Goal: Task Accomplishment & Management: Manage account settings

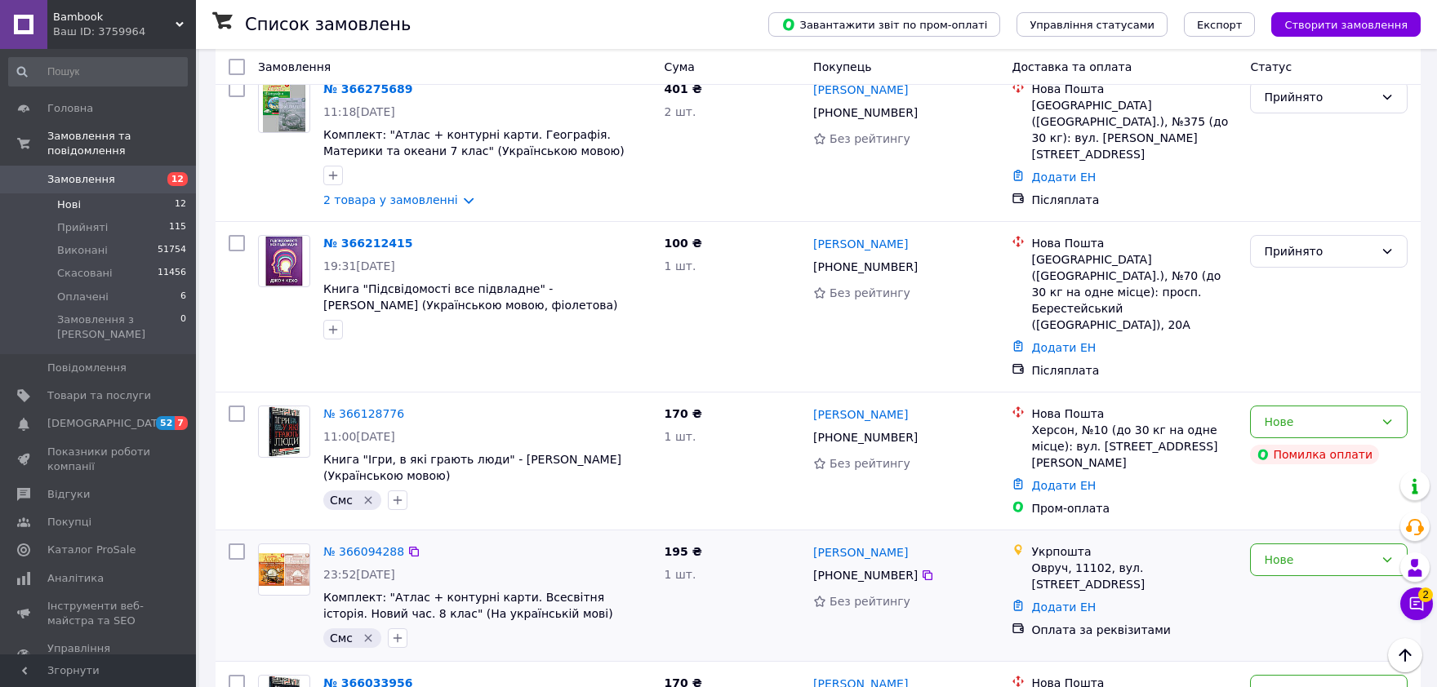
scroll to position [757, 0]
click at [1418, 602] on icon at bounding box center [1417, 605] width 14 height 14
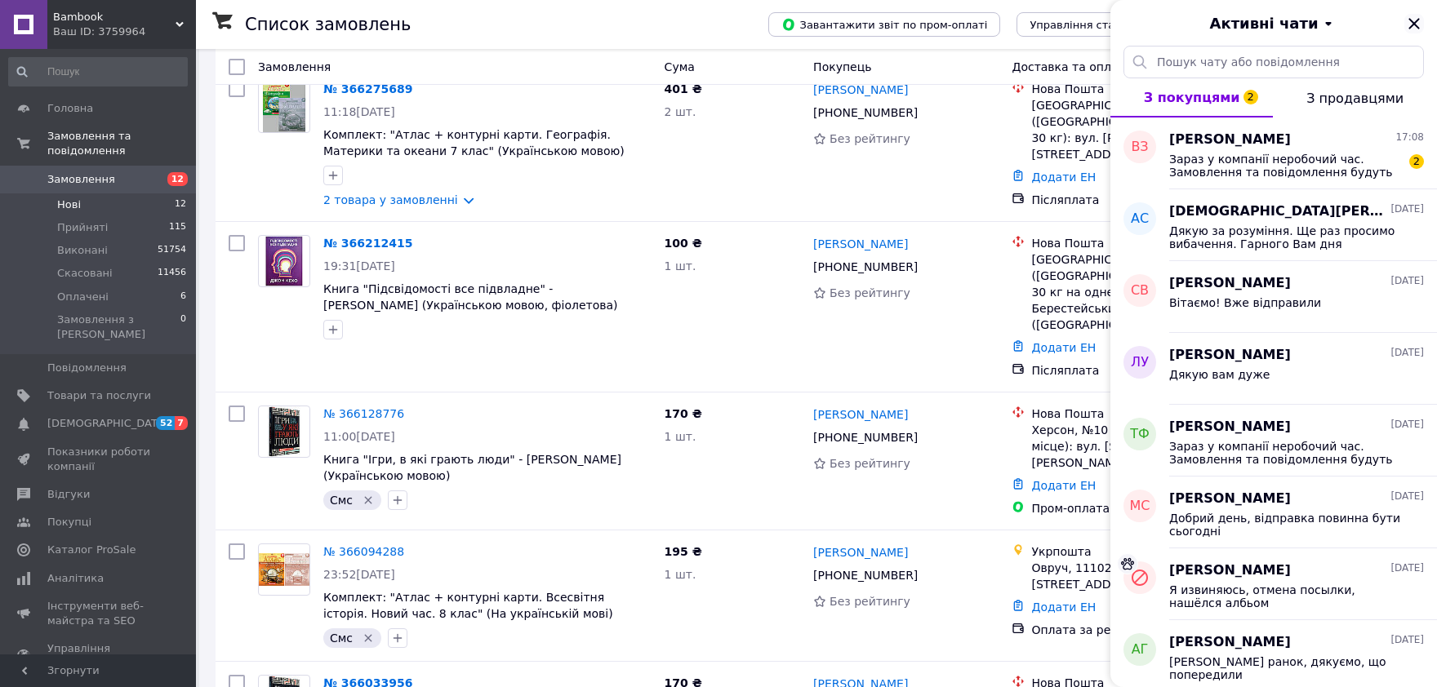
click at [1407, 23] on icon "Закрити" at bounding box center [1414, 24] width 20 height 20
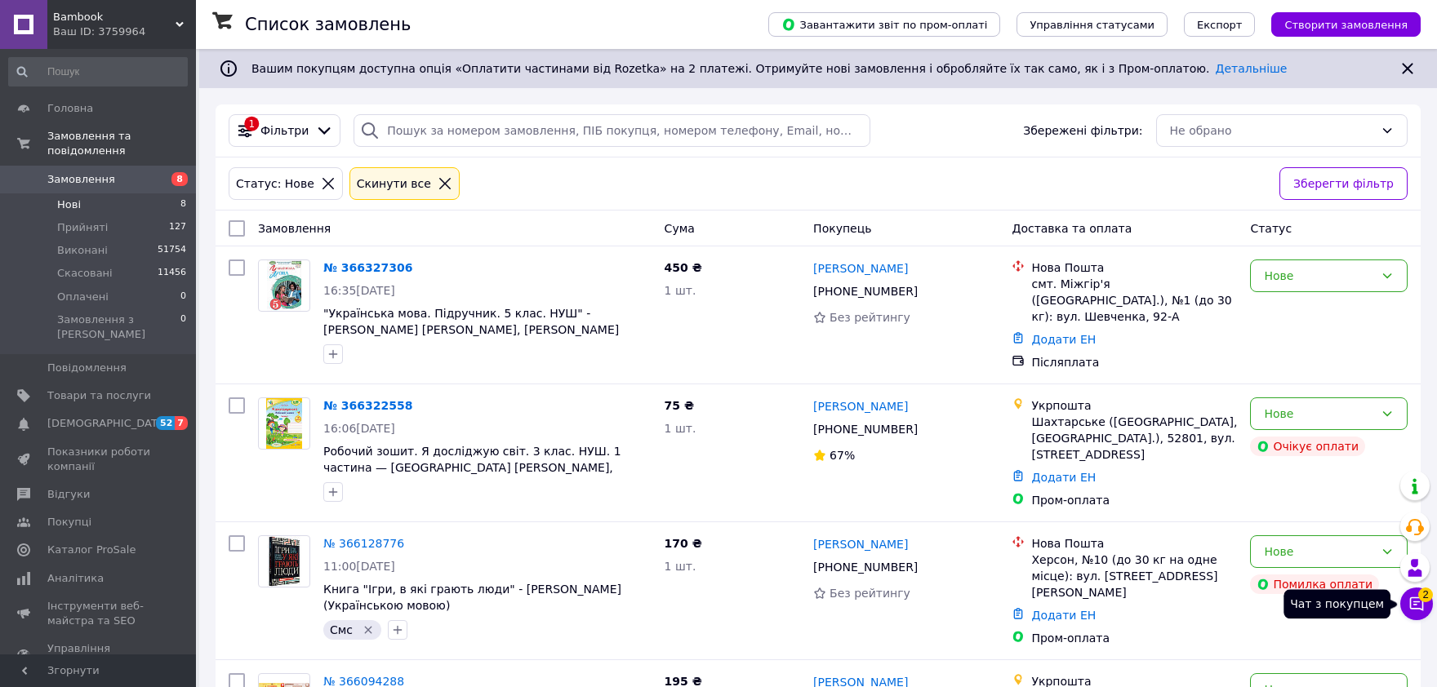
click at [1416, 607] on icon at bounding box center [1416, 604] width 16 height 16
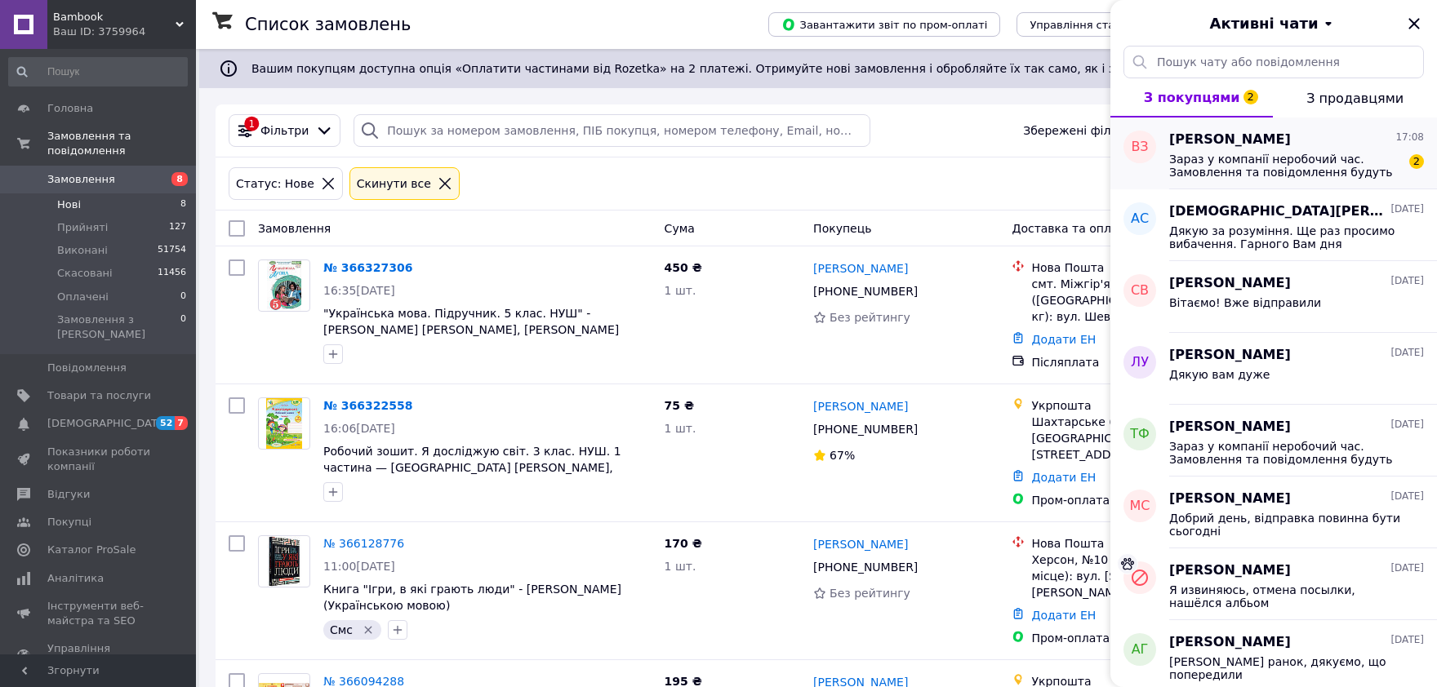
click at [1224, 171] on span "Зараз у компанії неробочий час. Замовлення та повідомлення будуть оброблені з 1…" at bounding box center [1285, 166] width 232 height 26
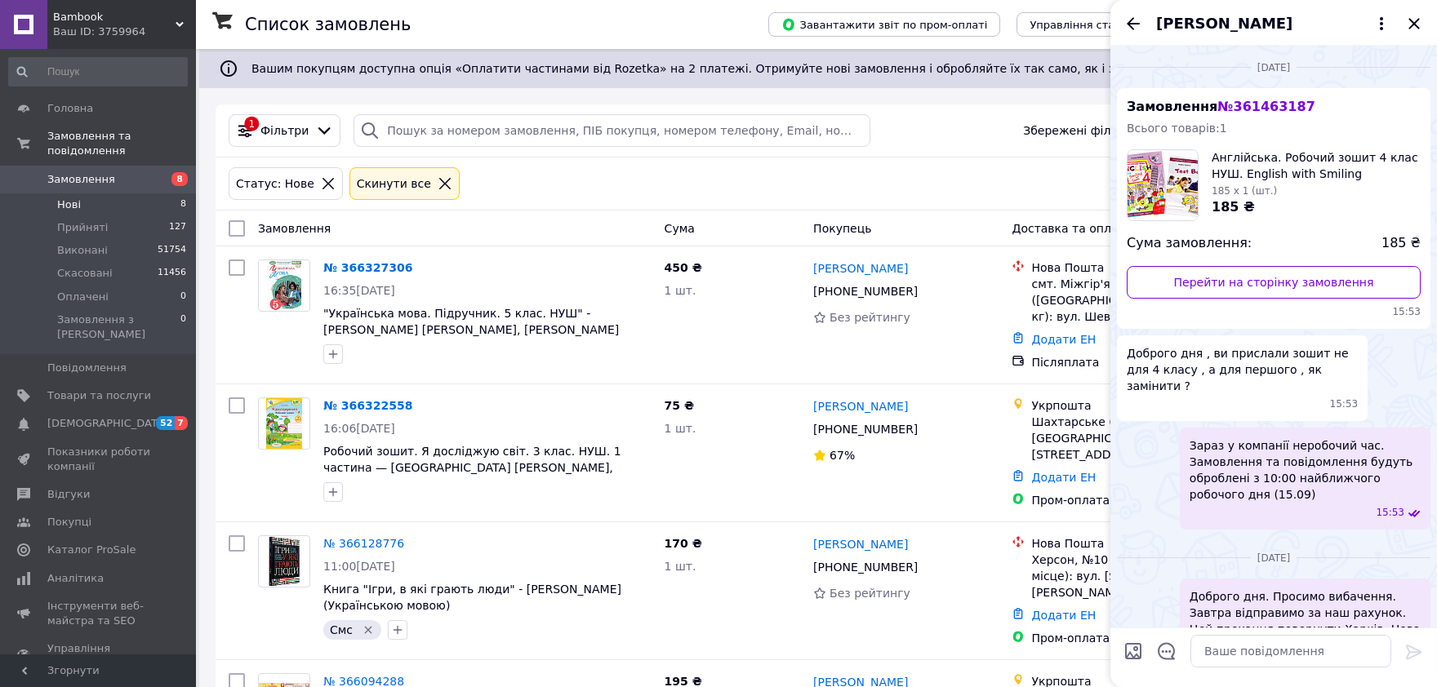
click at [1259, 25] on span "Владимир Зарубин" at bounding box center [1224, 23] width 136 height 21
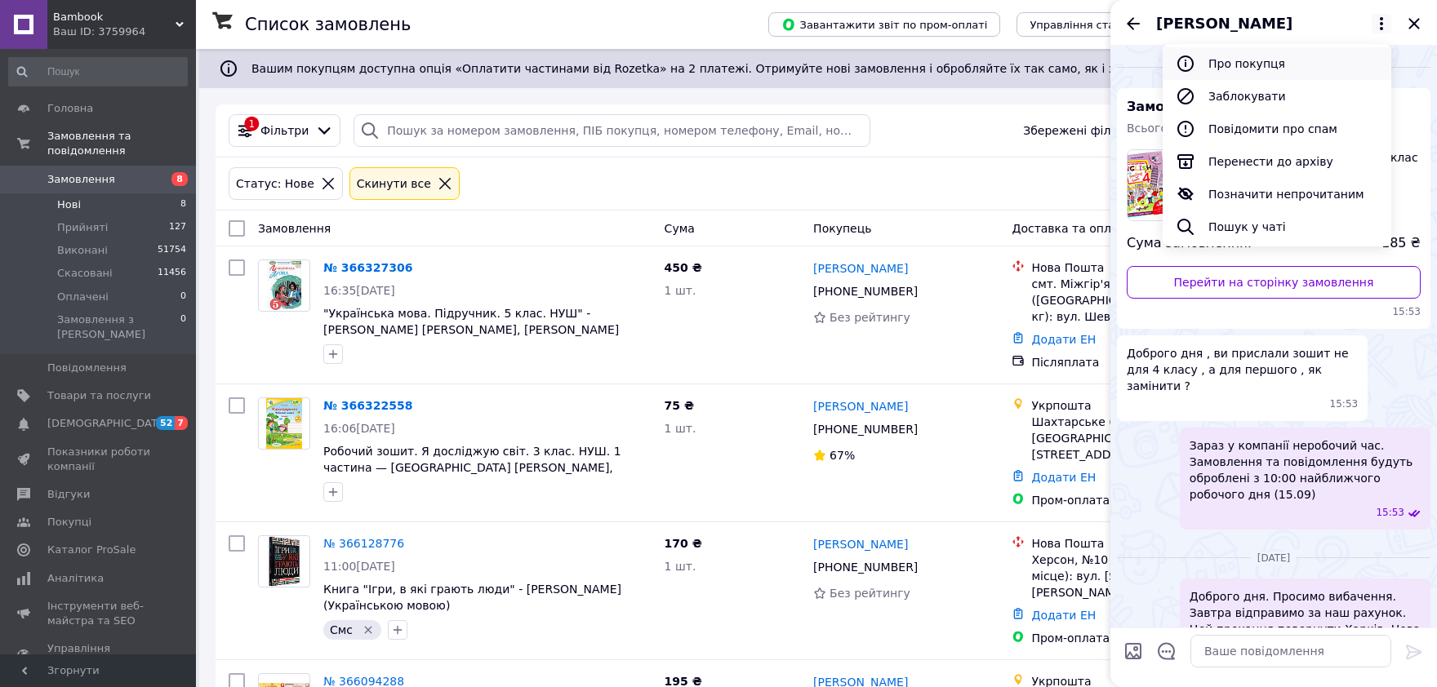
click at [1270, 66] on button "Про покупця" at bounding box center [1276, 63] width 229 height 33
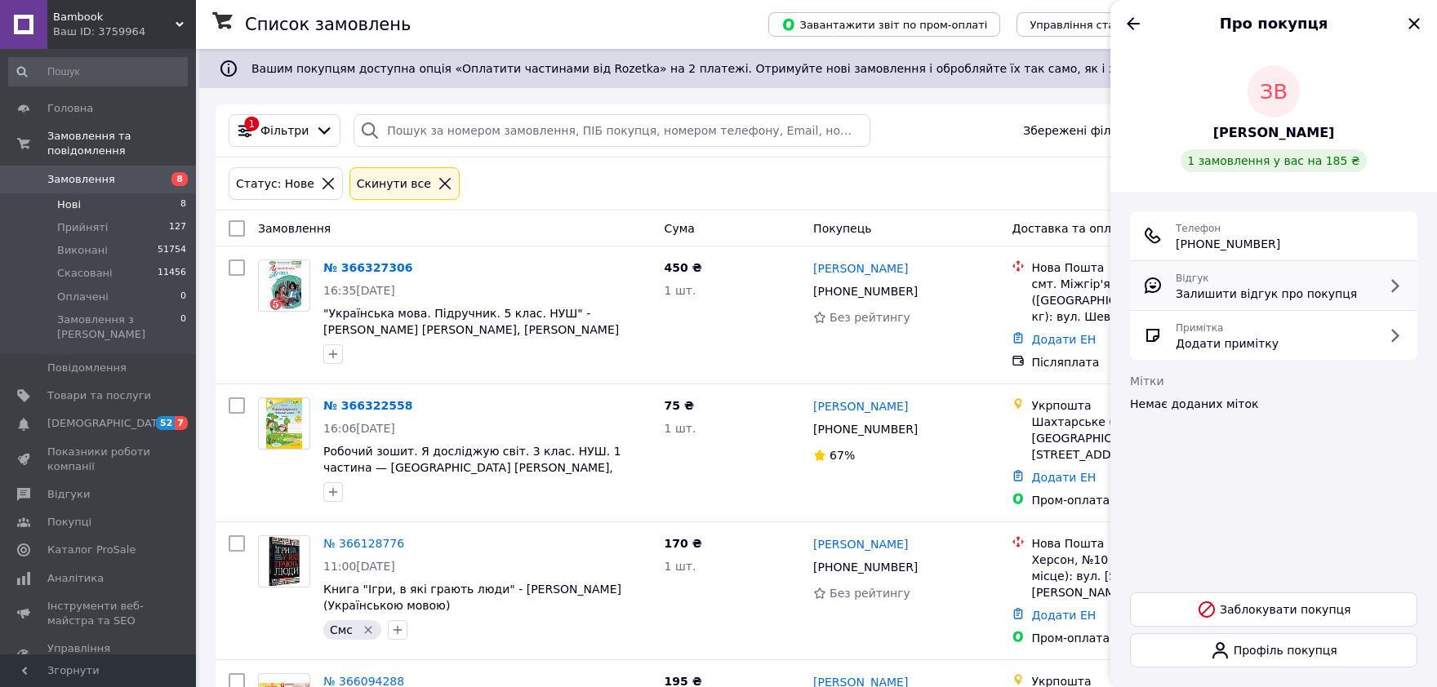
click at [1300, 282] on div "Відгук Залишити відгук про покупця" at bounding box center [1266, 285] width 181 height 33
click at [1132, 21] on icon "Назад" at bounding box center [1133, 24] width 20 height 20
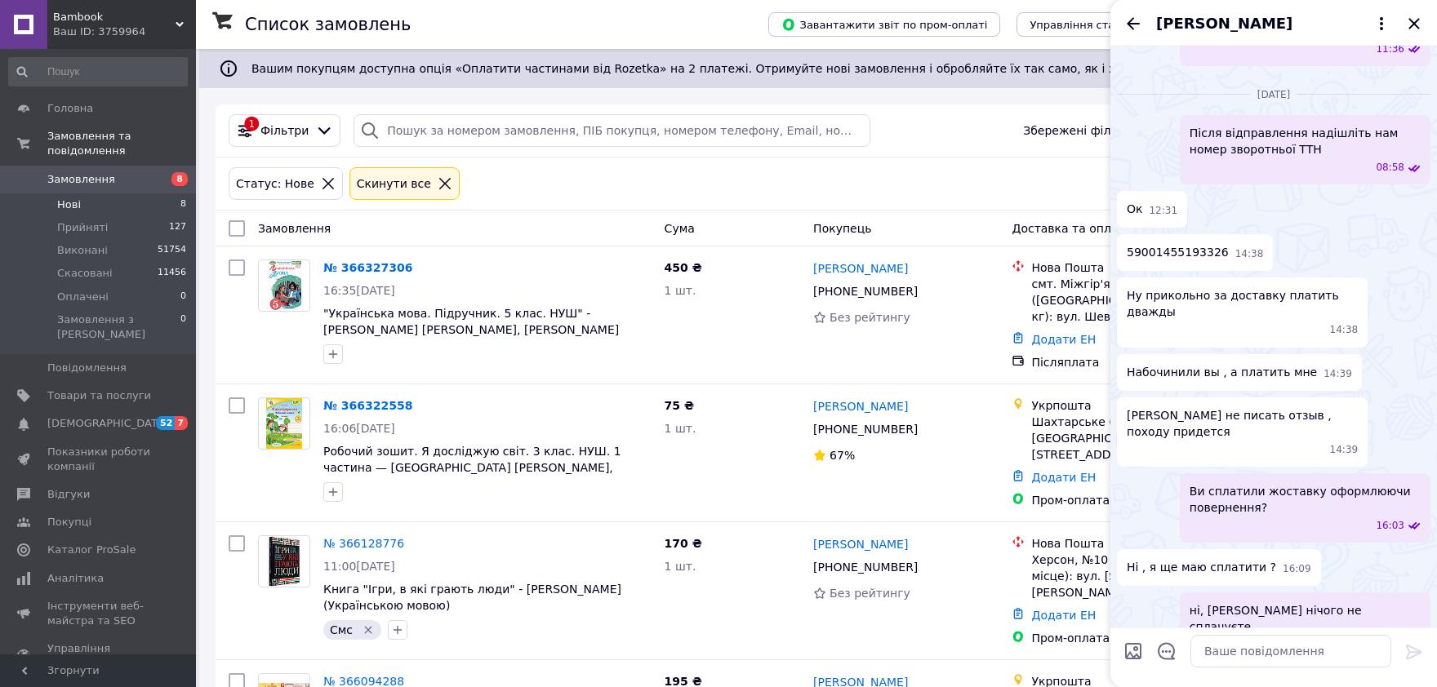
scroll to position [781, 0]
click at [1170, 247] on span "59001455193326" at bounding box center [1178, 255] width 102 height 17
copy span "59001455193326"
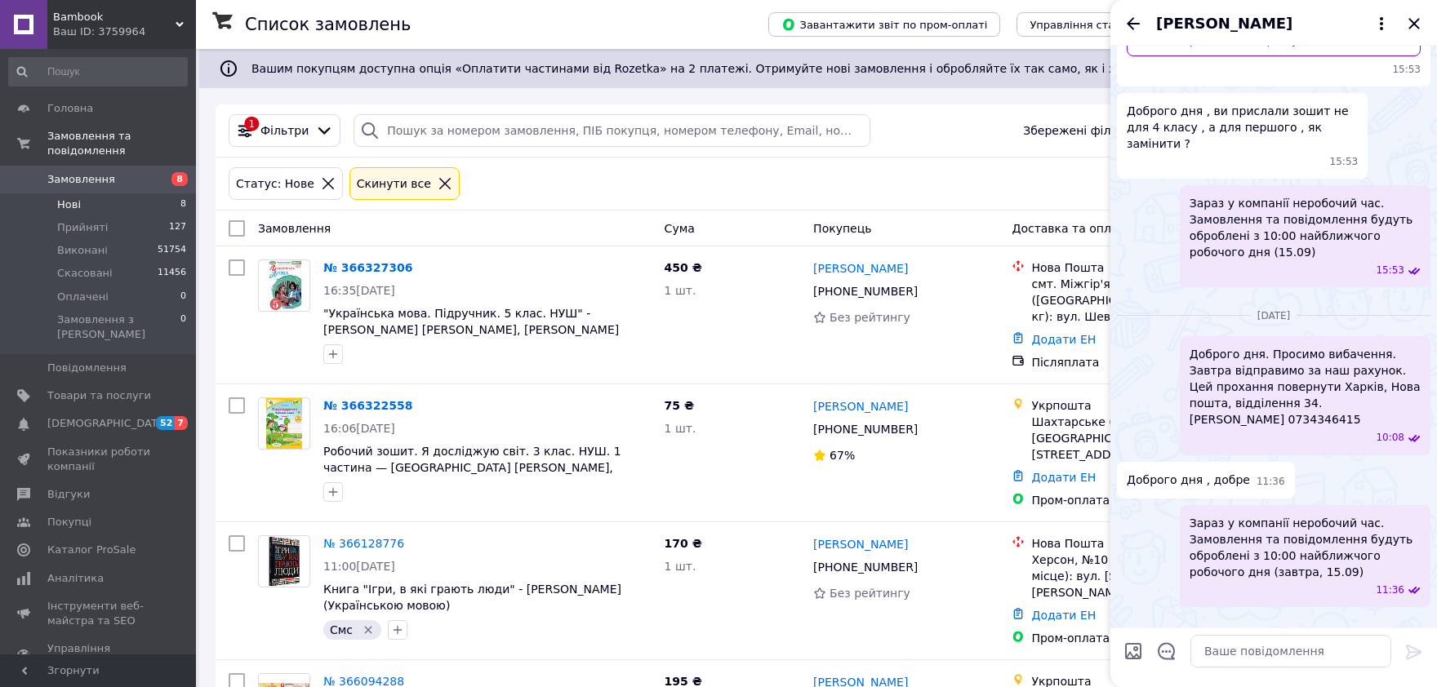
scroll to position [0, 0]
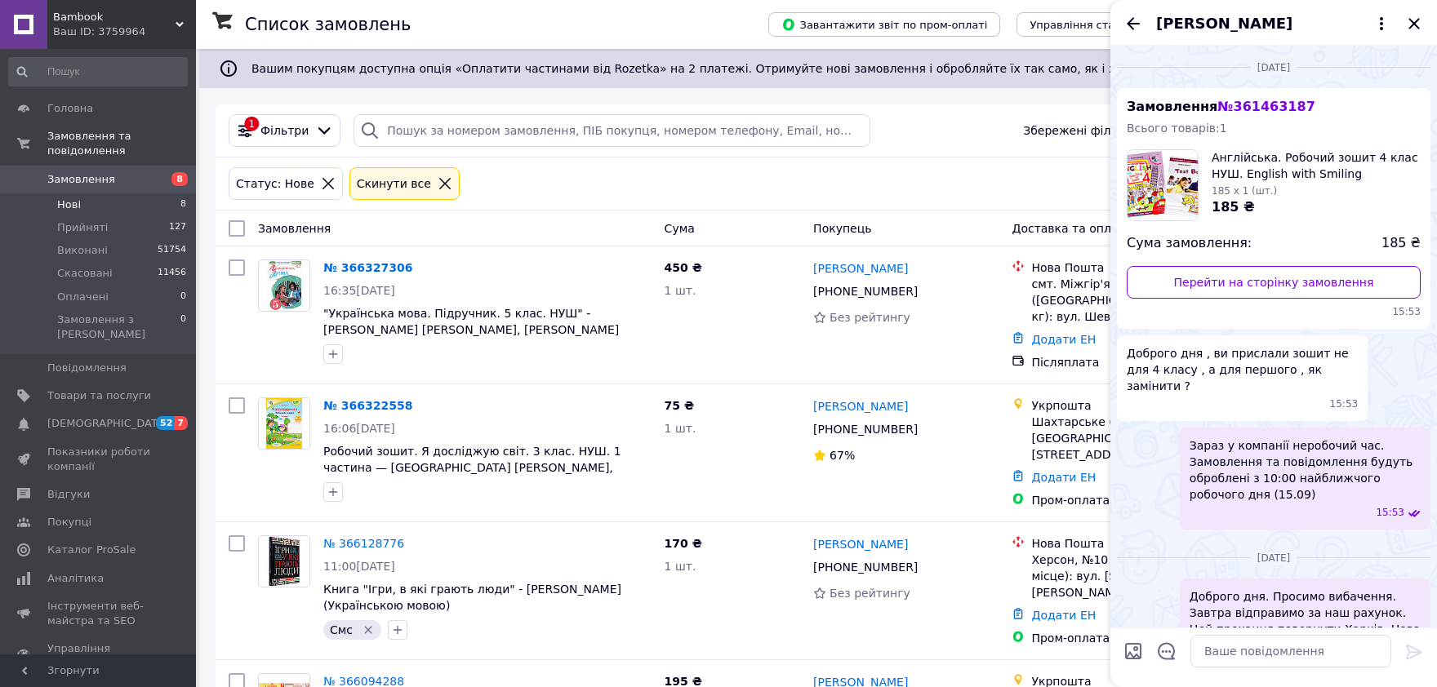
click at [1256, 25] on span "Владимир Зарубин" at bounding box center [1224, 23] width 136 height 21
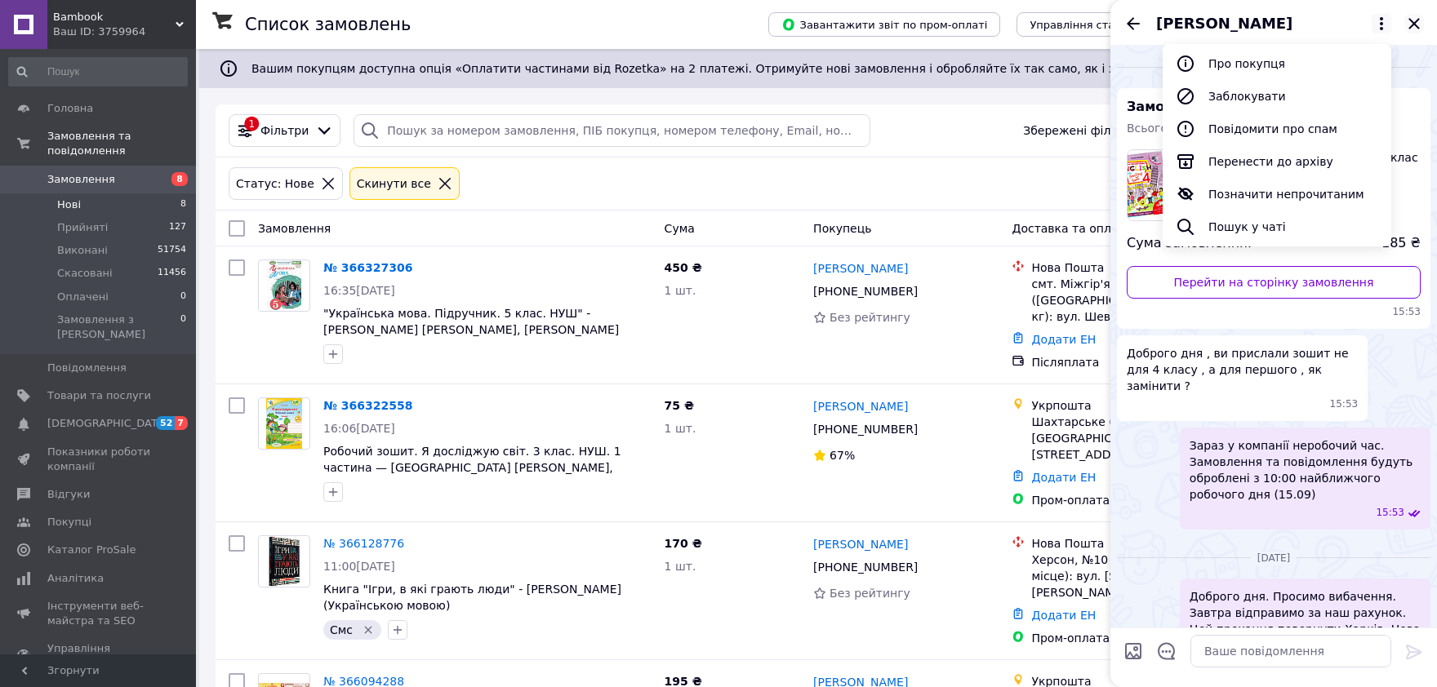
click at [1414, 20] on icon "Закрити" at bounding box center [1414, 24] width 20 height 20
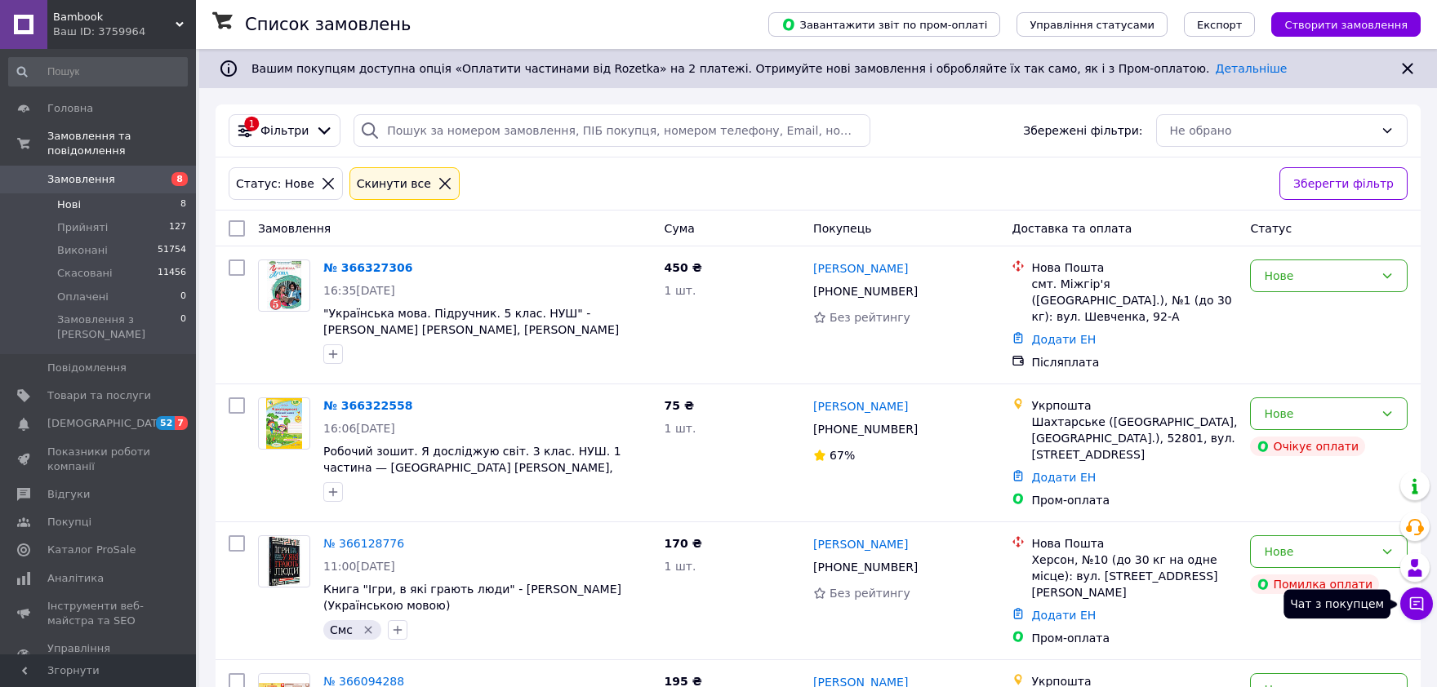
click at [1415, 603] on icon at bounding box center [1417, 605] width 14 height 14
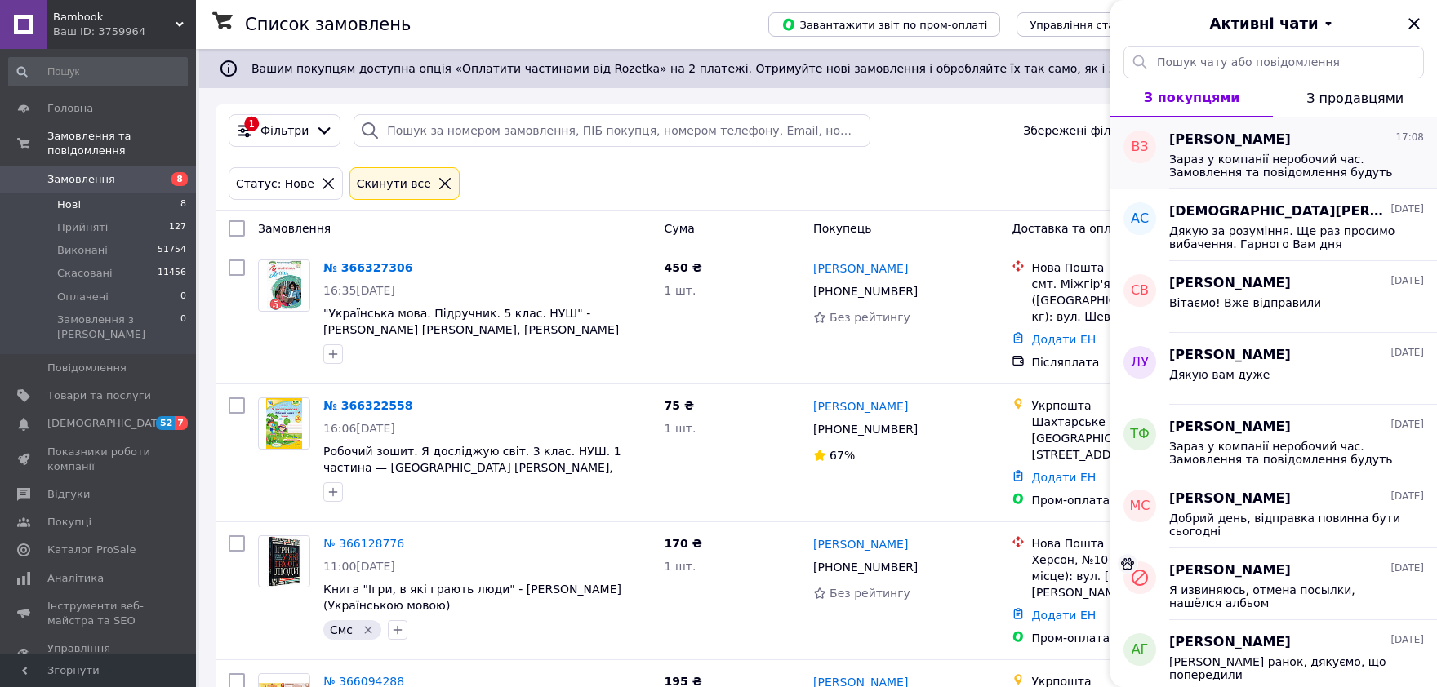
click at [1236, 143] on span "Владимир Зарубин" at bounding box center [1230, 140] width 122 height 19
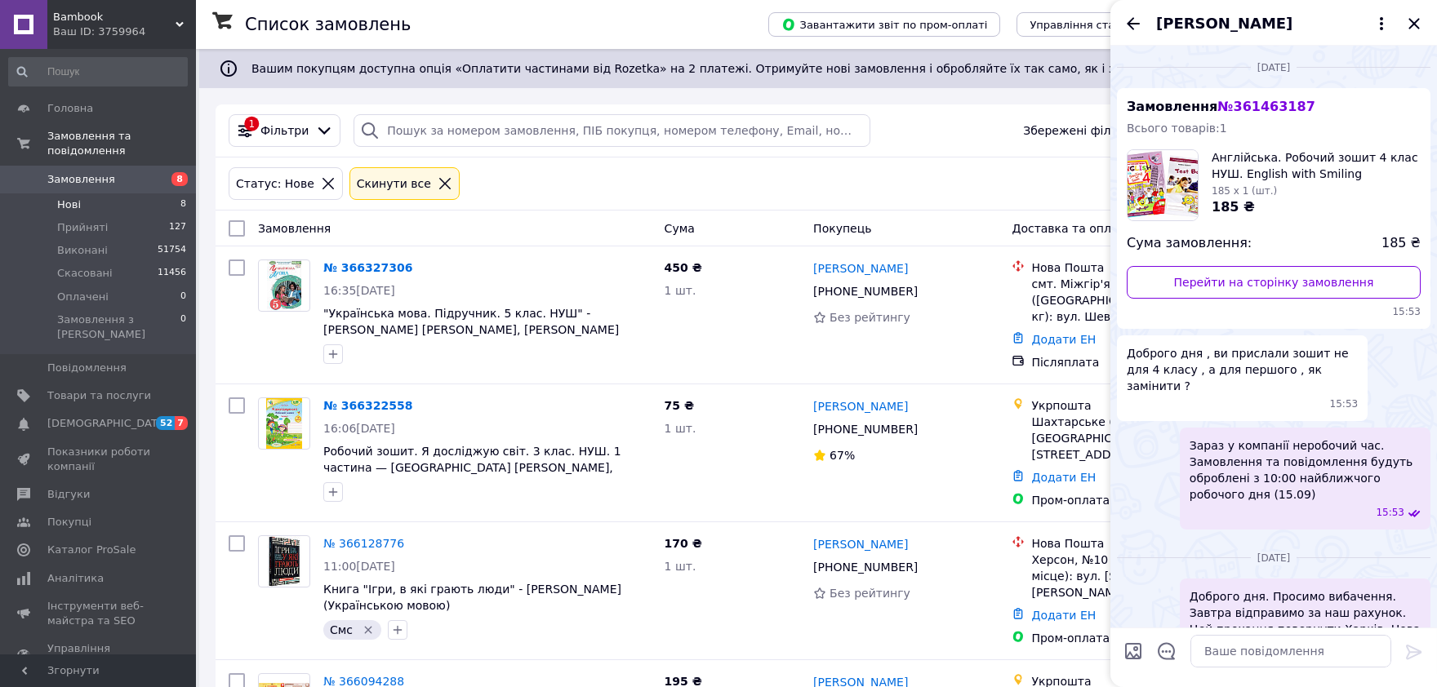
click at [1241, 106] on span "№ 361463187" at bounding box center [1265, 107] width 97 height 16
click at [1243, 107] on span "№ 361463187" at bounding box center [1265, 107] width 97 height 16
copy span "№ 361463187"
click at [433, 176] on div "Cкинути все" at bounding box center [404, 183] width 110 height 33
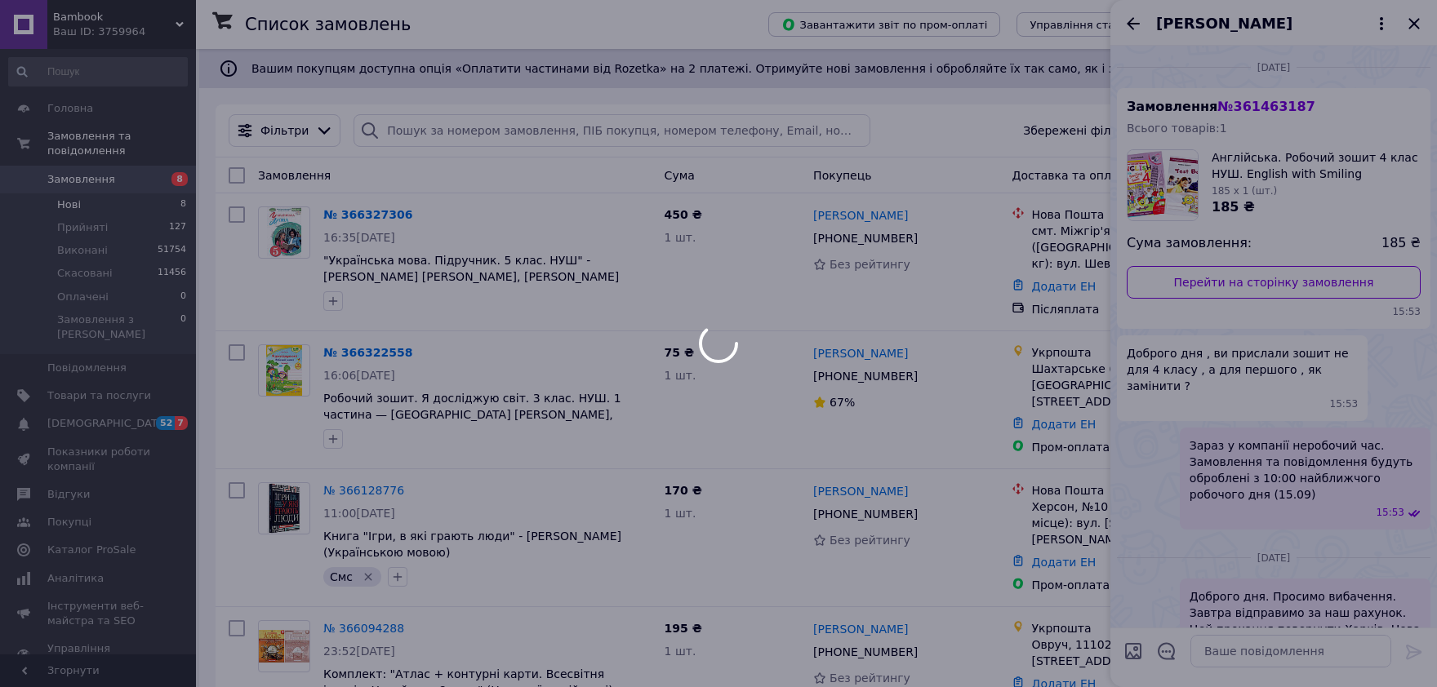
click at [423, 183] on div "Замовлення" at bounding box center [454, 175] width 407 height 29
click at [465, 131] on div at bounding box center [718, 343] width 1437 height 687
click at [467, 130] on div at bounding box center [718, 343] width 1437 height 687
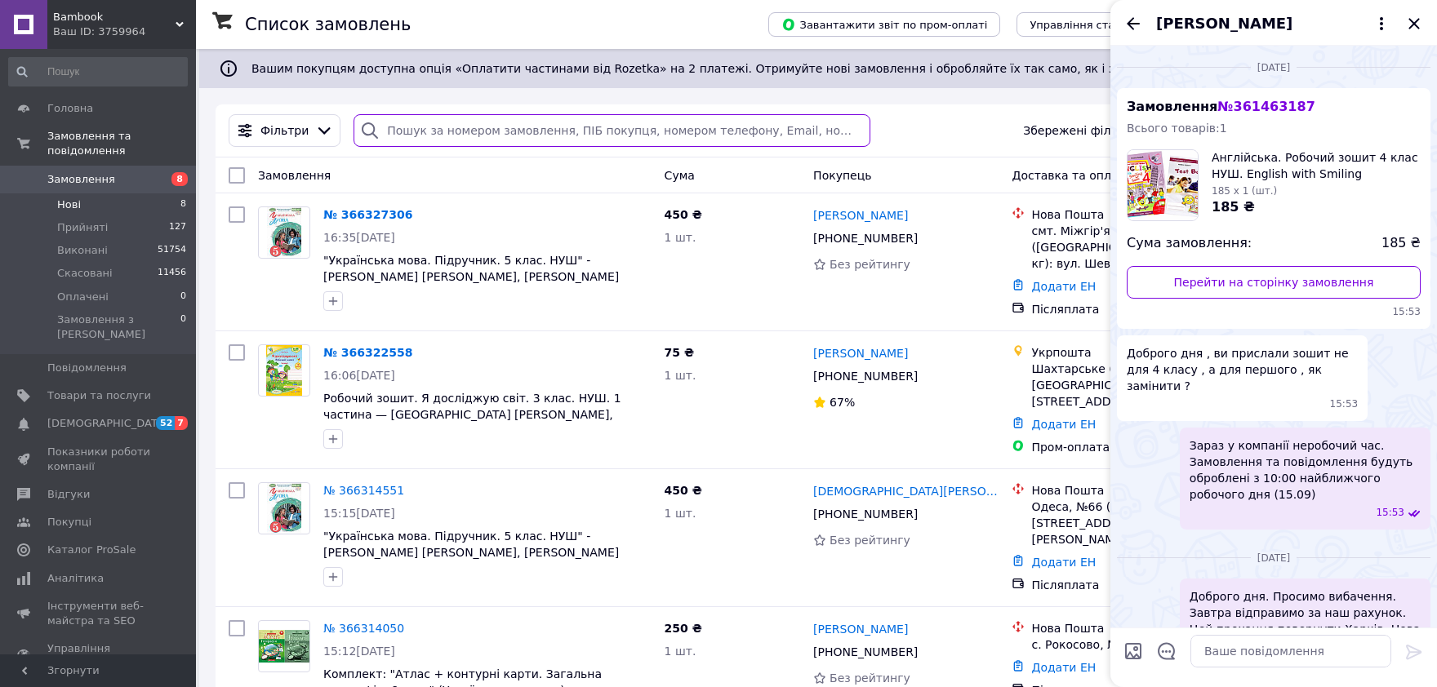
click at [472, 131] on input "search" at bounding box center [611, 130] width 517 height 33
paste input "361463187"
type input "361463187"
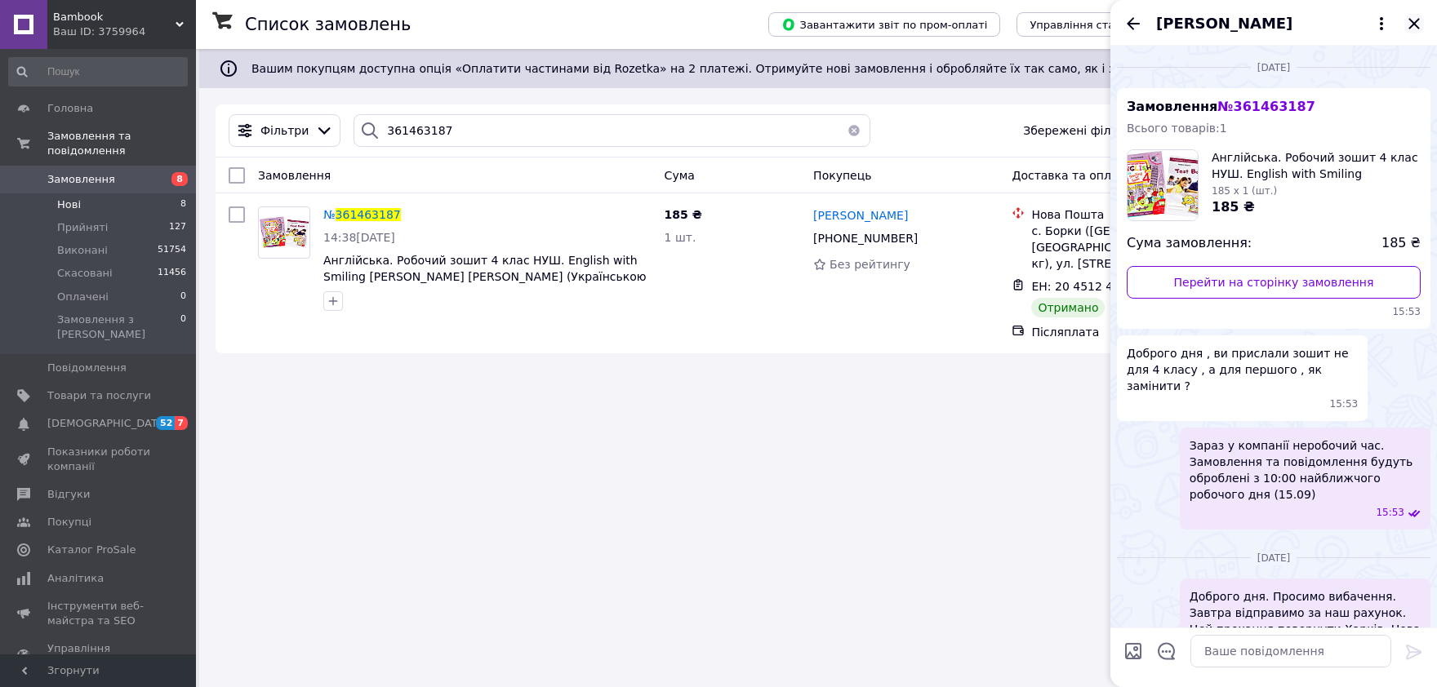
click at [1409, 24] on icon "Закрити" at bounding box center [1414, 24] width 20 height 20
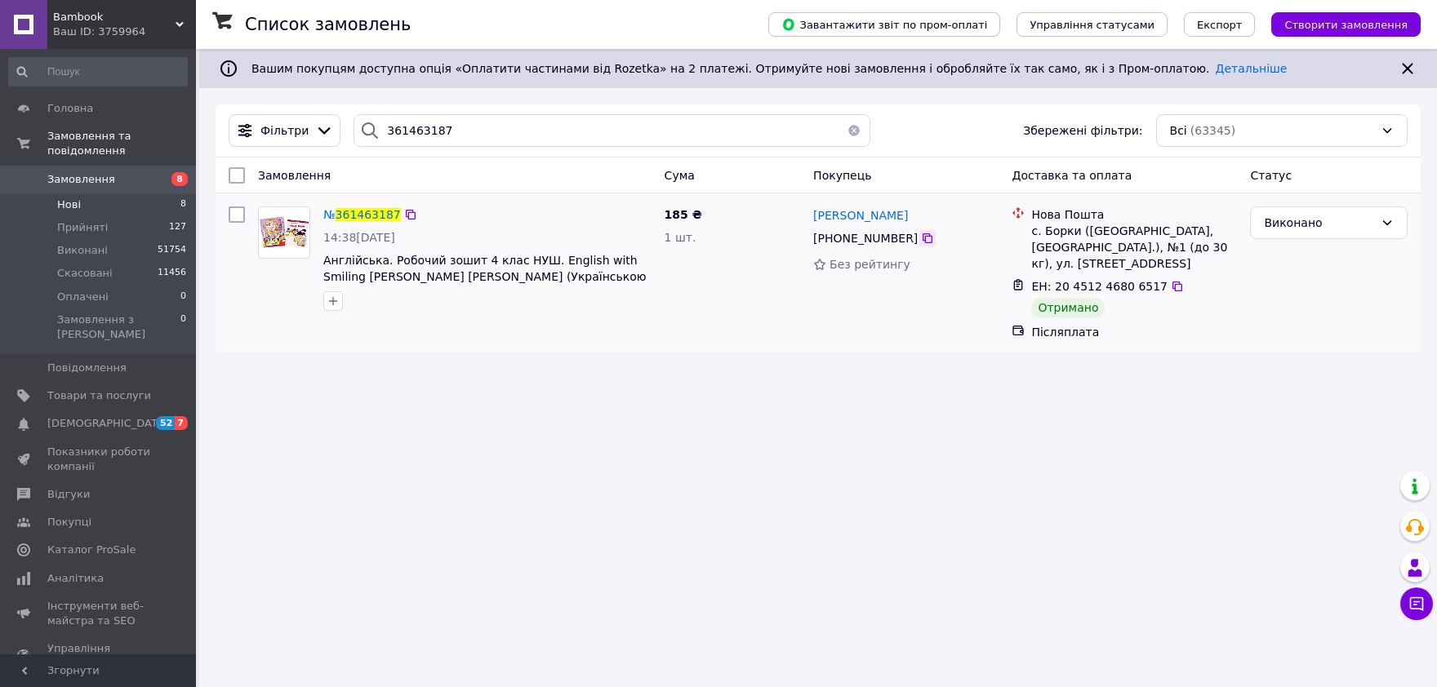
click at [921, 239] on icon at bounding box center [927, 238] width 13 height 13
click at [1224, 353] on div "№ 361463187 14:38, 11.09.2025 Англійська. Робочий зошит 4 клас НУШ. English wit…" at bounding box center [818, 273] width 1205 height 160
click at [1300, 371] on div "Список замовлень Завантажити звіт по пром-оплаті Управління статусами Експорт С…" at bounding box center [818, 343] width 1238 height 687
click at [1424, 607] on icon at bounding box center [1416, 604] width 16 height 16
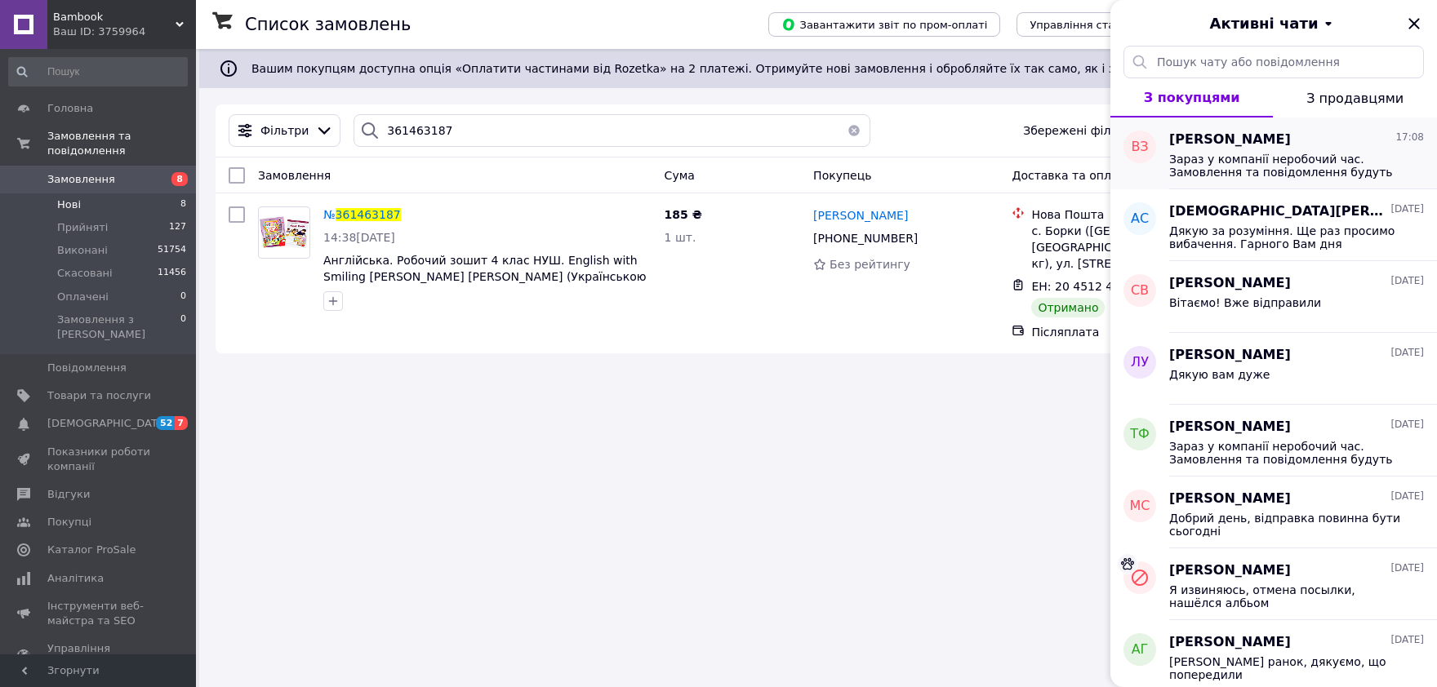
click at [1262, 161] on span "Зараз у компанії неробочий час. Замовлення та повідомлення будуть оброблені з 1…" at bounding box center [1285, 166] width 232 height 26
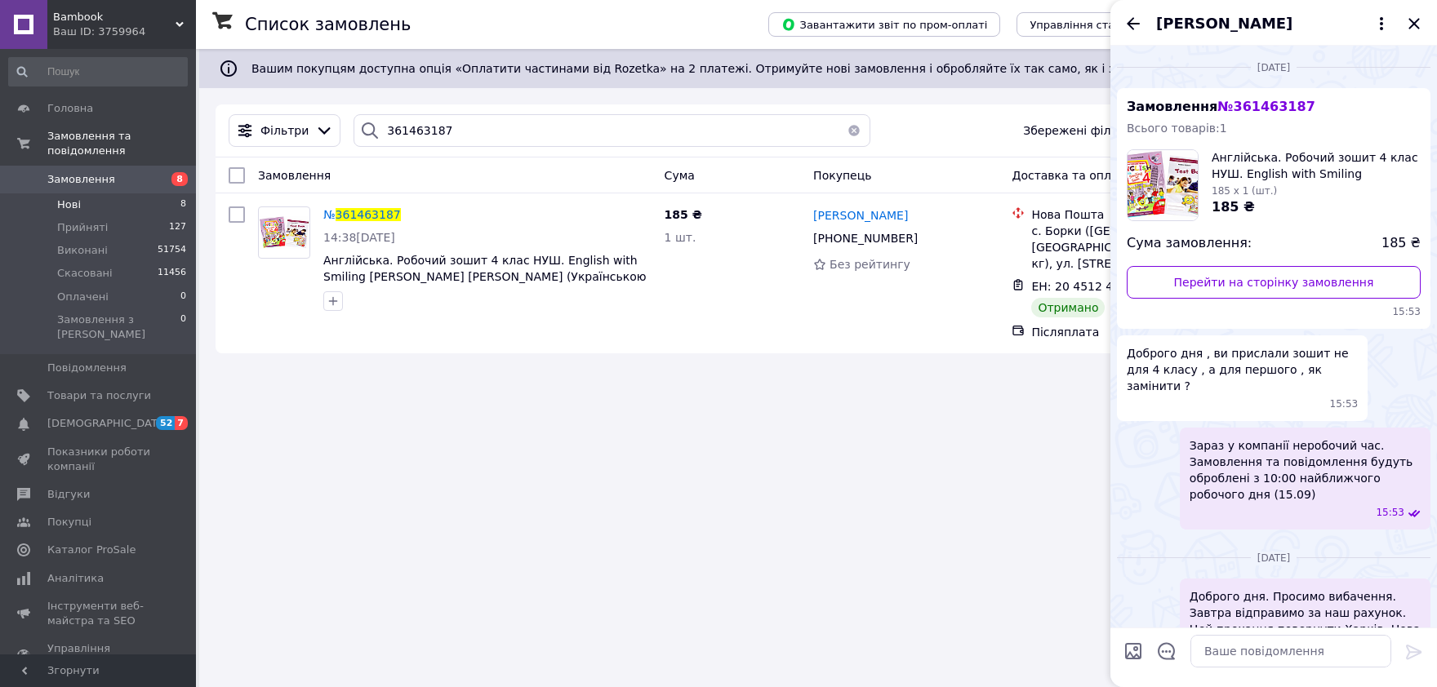
scroll to position [1320, 0]
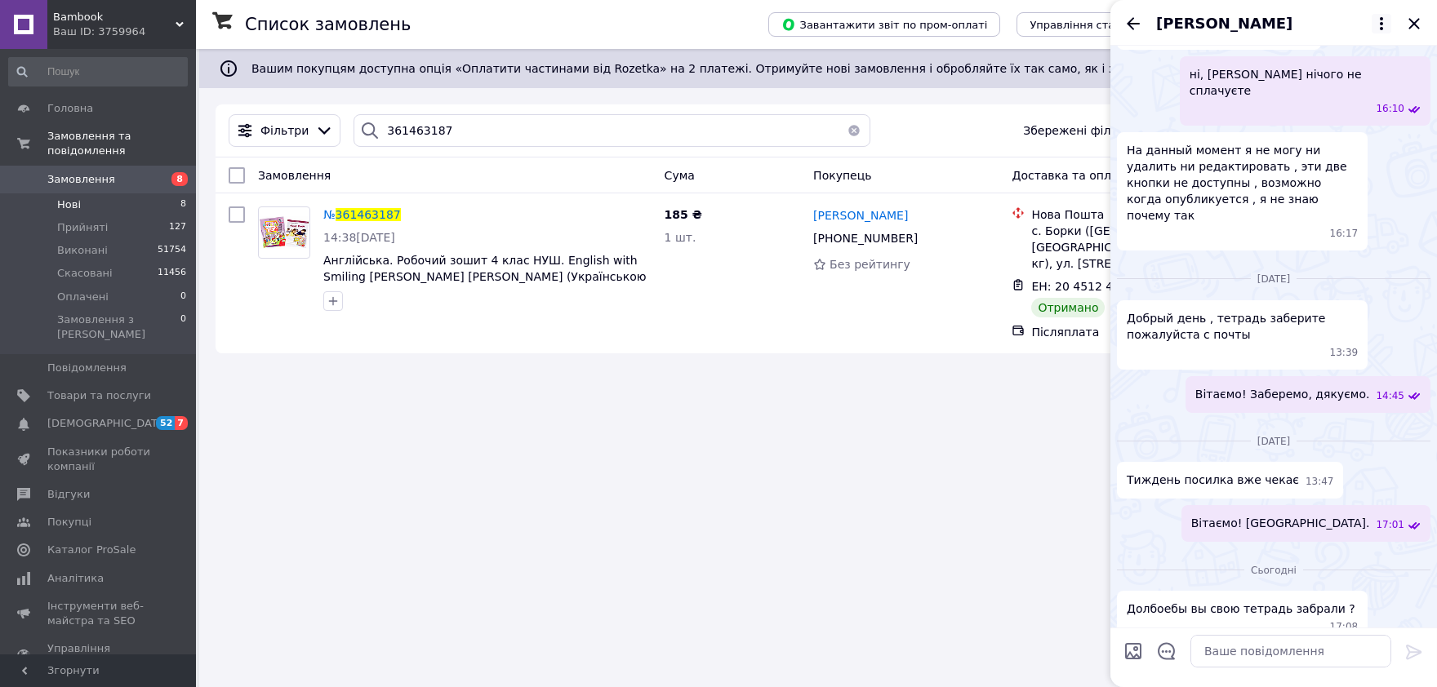
click at [1388, 32] on icon at bounding box center [1381, 24] width 20 height 20
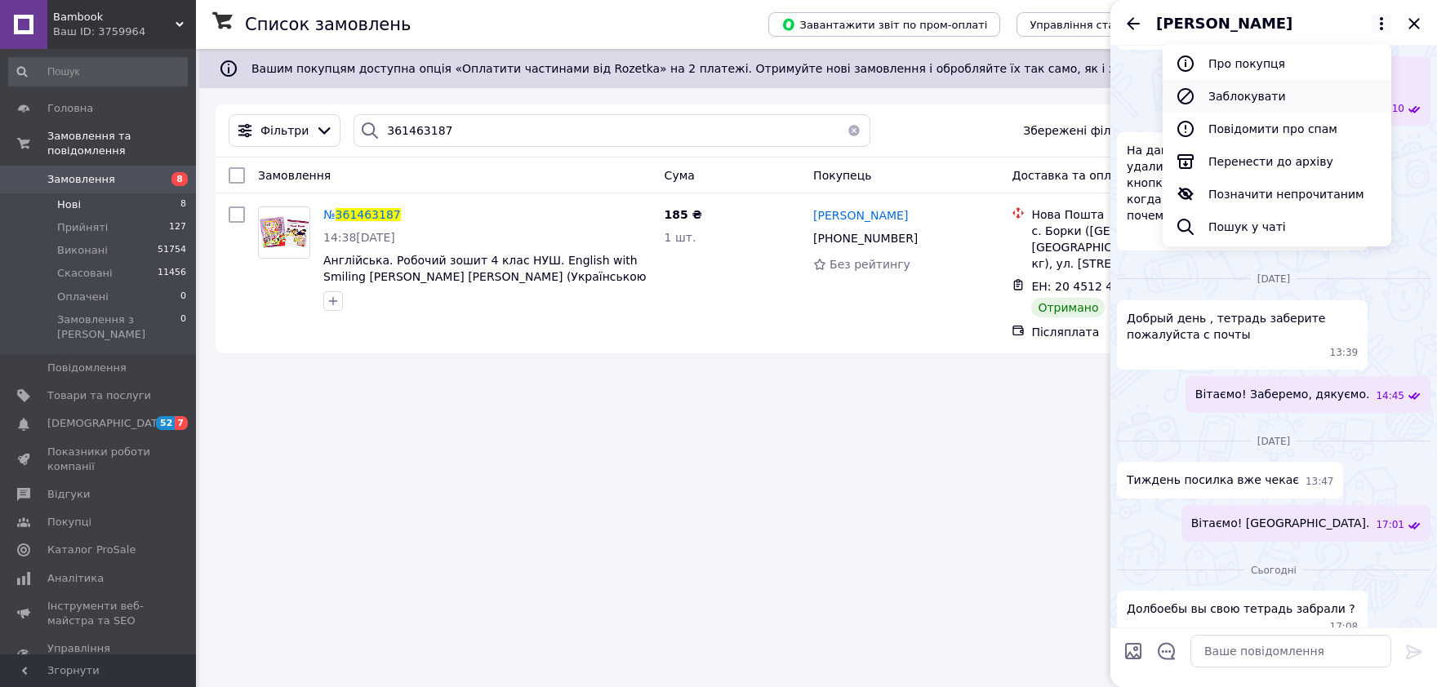
click at [1268, 95] on button "Заблокувати" at bounding box center [1276, 96] width 229 height 33
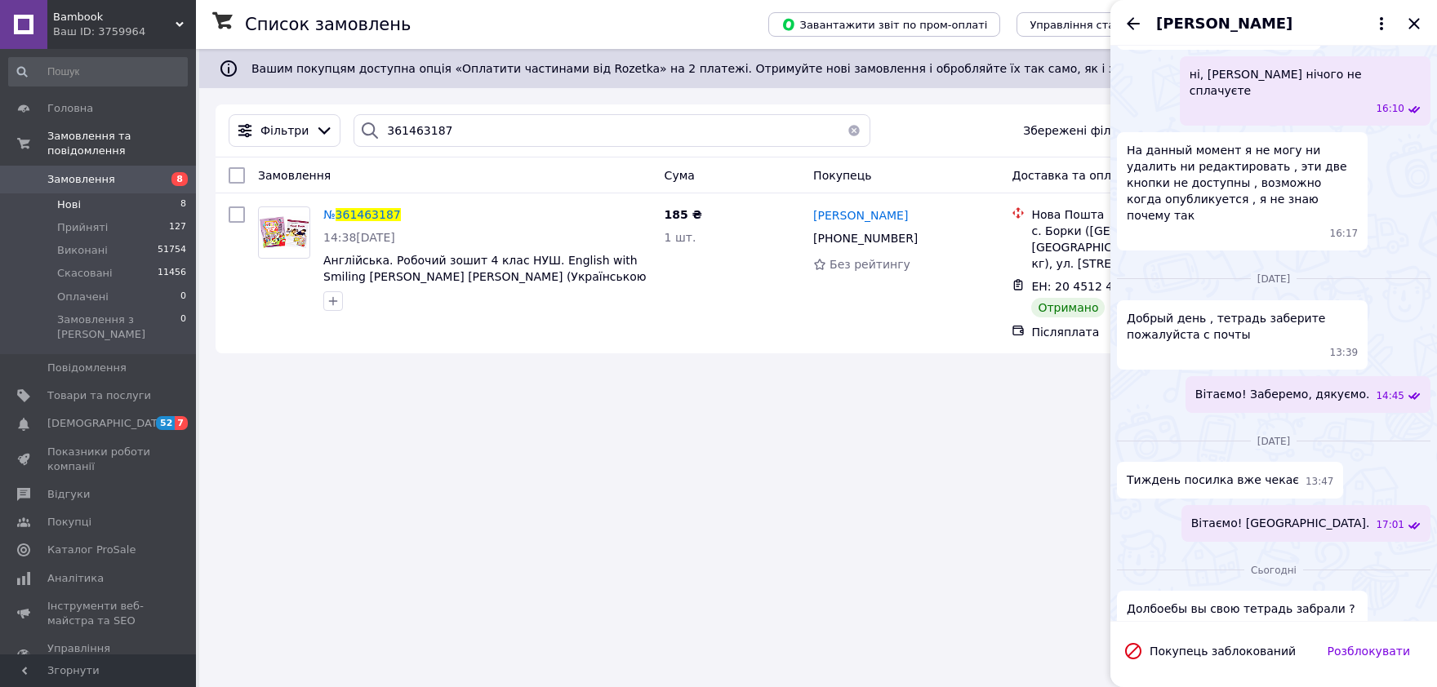
click at [1380, 34] on div "Владимир Зарубин" at bounding box center [1273, 23] width 327 height 46
click at [1381, 24] on icon at bounding box center [1381, 23] width 3 height 13
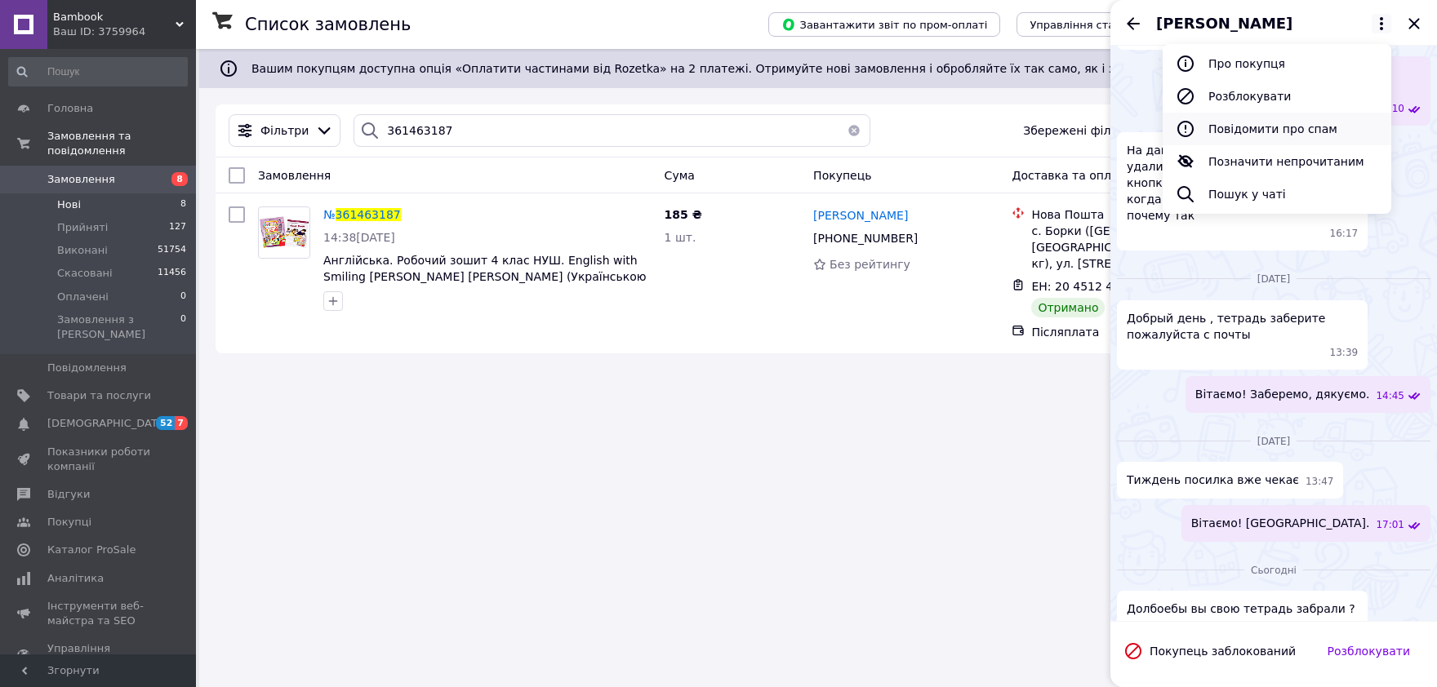
click at [1278, 129] on button "Повідомити про спам" at bounding box center [1276, 129] width 229 height 33
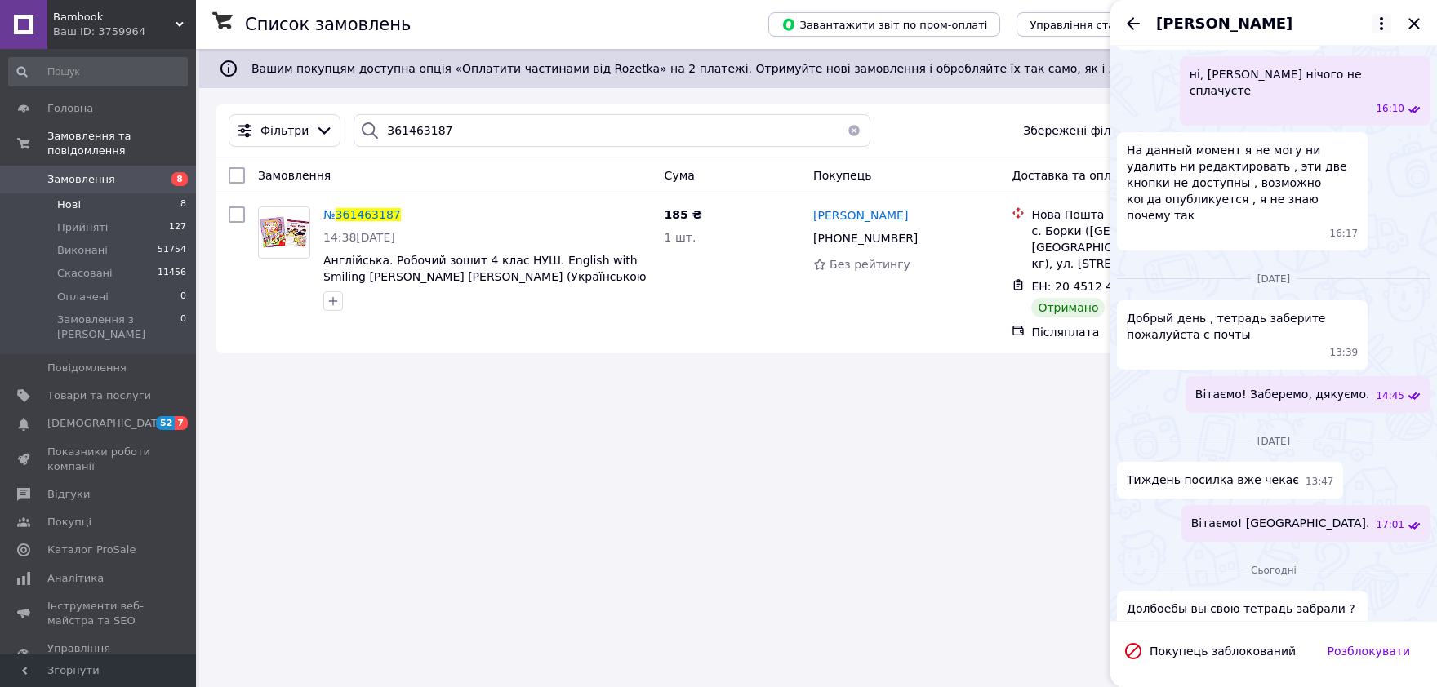
click at [1380, 23] on icon at bounding box center [1381, 23] width 3 height 13
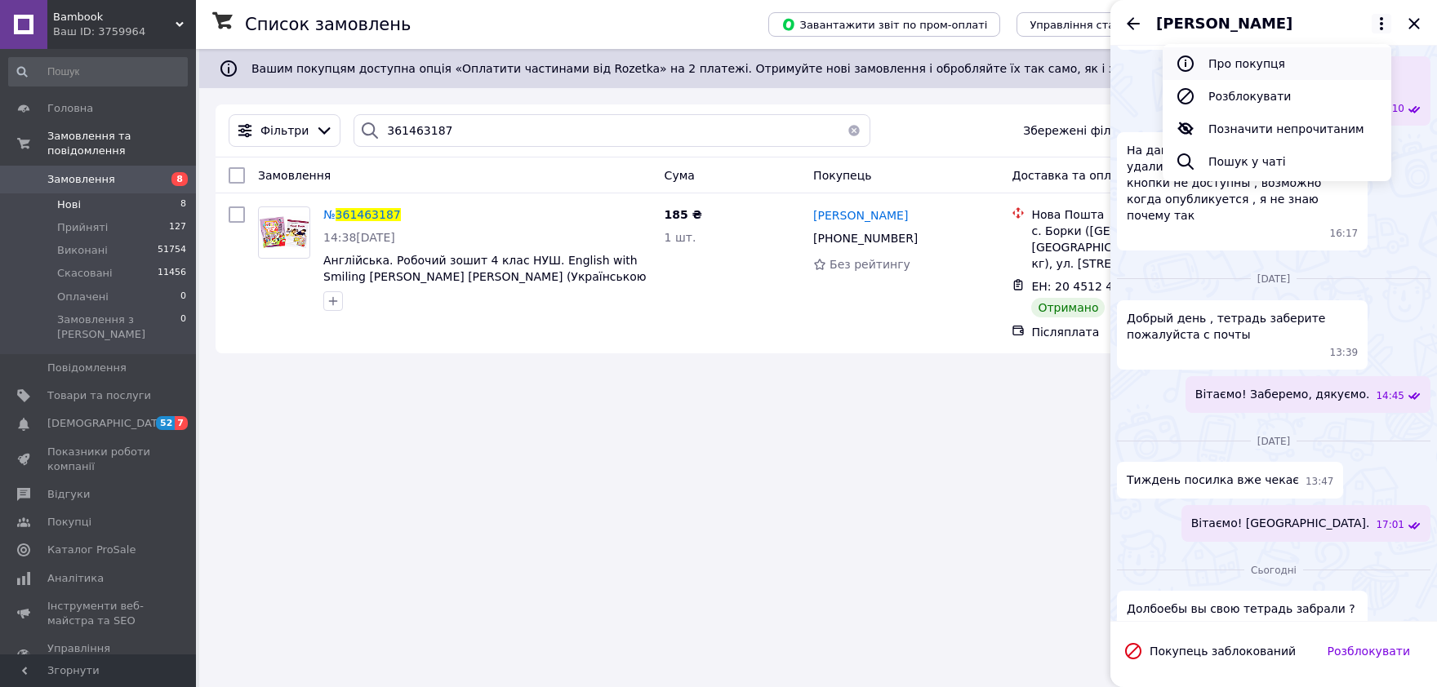
click at [1190, 56] on icon at bounding box center [1186, 64] width 20 height 20
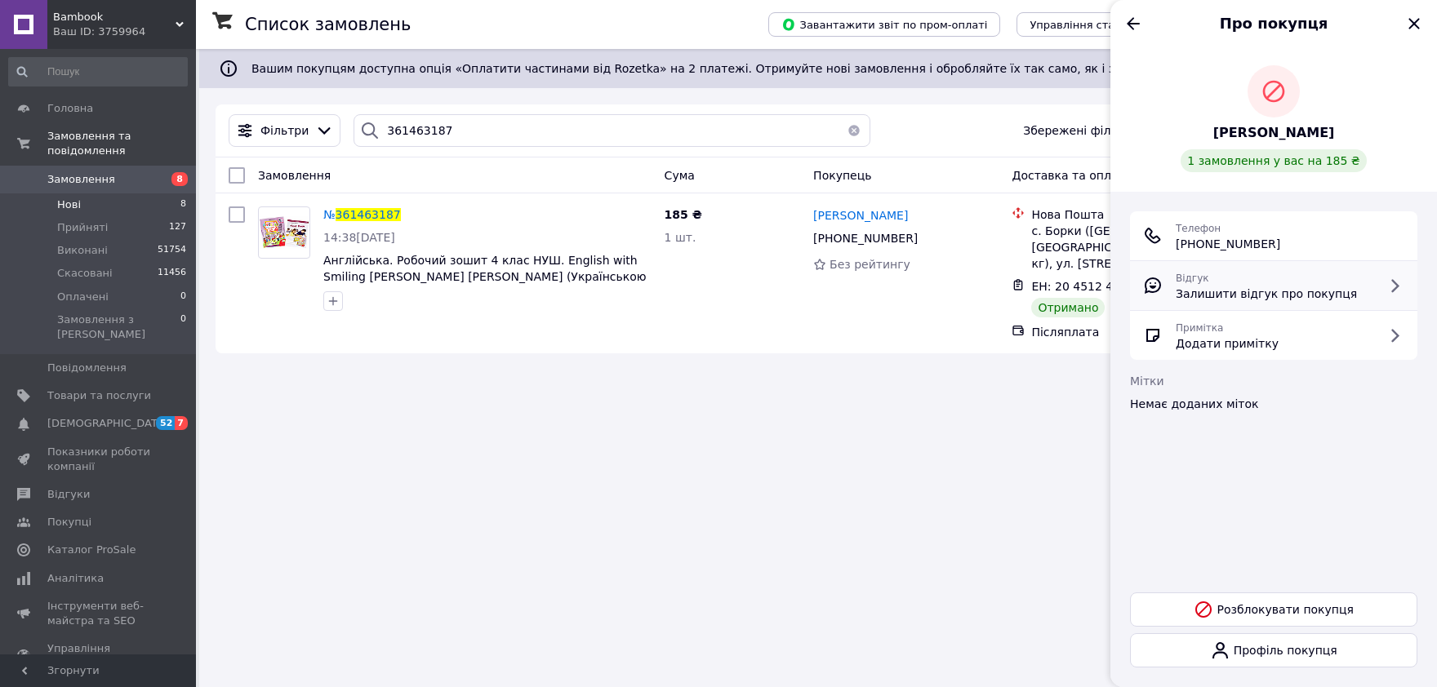
click at [1331, 292] on span "Залишити відгук про покупця" at bounding box center [1266, 294] width 181 height 16
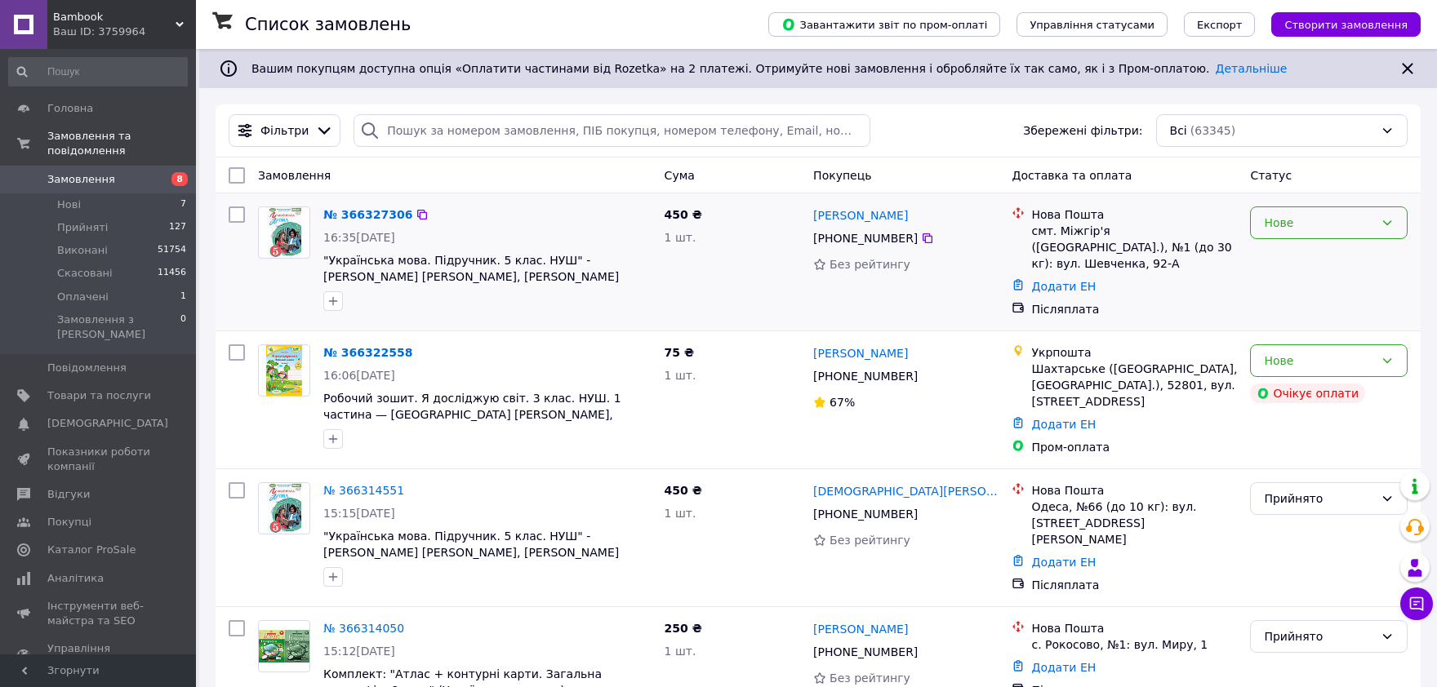
click at [1305, 232] on div "Нове" at bounding box center [1319, 223] width 110 height 18
click at [1296, 258] on li "Прийнято" at bounding box center [1329, 258] width 156 height 29
